Goal: Book appointment/travel/reservation

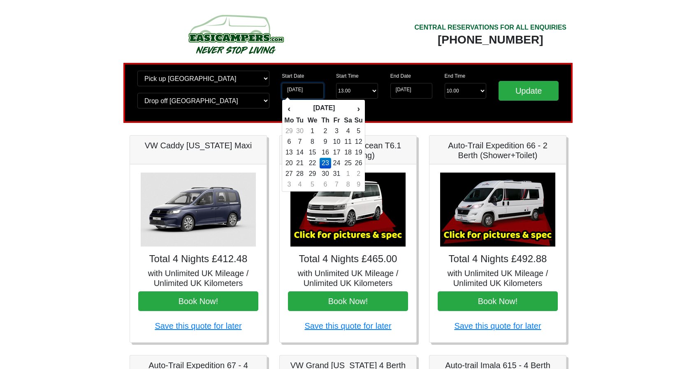
click at [315, 91] on input "23-10-2025" at bounding box center [303, 91] width 42 height 16
click at [339, 163] on td "24" at bounding box center [336, 163] width 11 height 11
type input "24-10-2025"
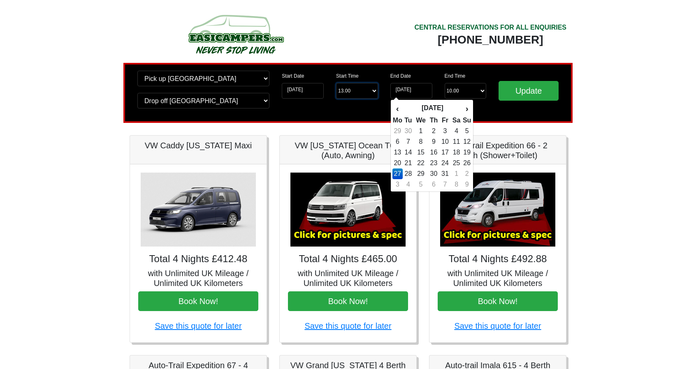
click at [350, 92] on select "Start Time 13.00 -------- 11.00 am (Saturday & Sunday Only) 12.00 pm (Saturday)…" at bounding box center [357, 91] width 42 height 16
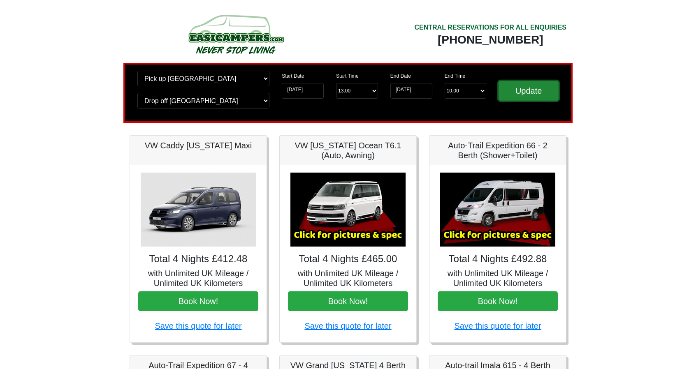
click at [526, 91] on input "Update" at bounding box center [528, 91] width 60 height 20
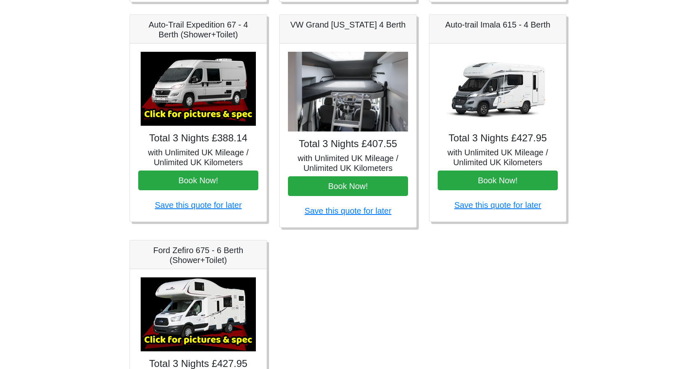
scroll to position [18, 0]
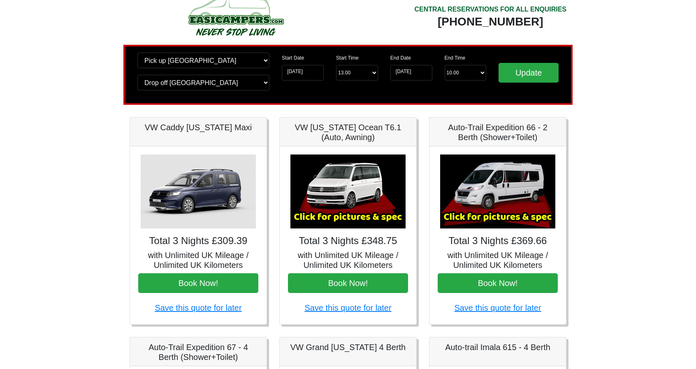
click at [243, 18] on img at bounding box center [235, 15] width 156 height 45
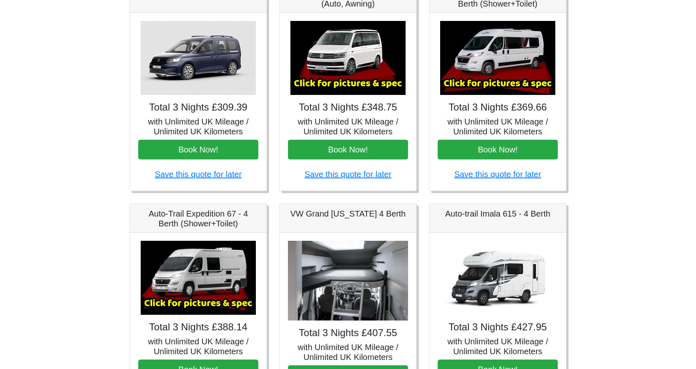
scroll to position [146, 0]
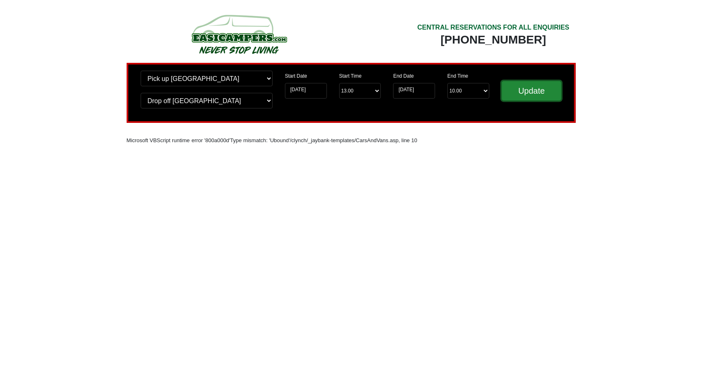
click at [528, 97] on input "Update" at bounding box center [532, 91] width 60 height 20
click at [356, 94] on select "Start Time 13.00 -------- 11.00 am (Saturday & Sunday Only) 12.00 pm (Saturday)…" at bounding box center [360, 91] width 42 height 16
click at [538, 97] on input "Update" at bounding box center [532, 91] width 60 height 20
click at [228, 34] on img at bounding box center [239, 34] width 156 height 45
